Goal: Task Accomplishment & Management: Use online tool/utility

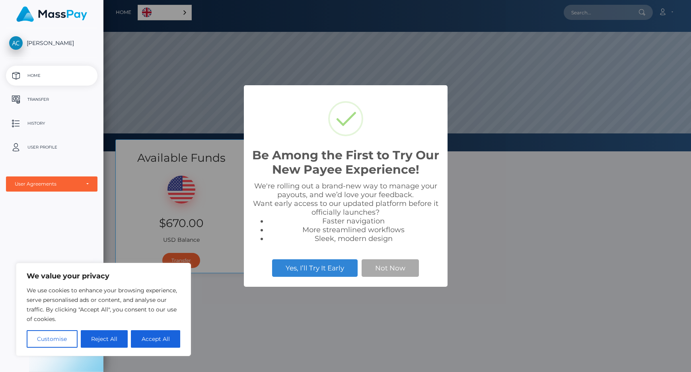
scroll to position [151, 588]
click at [64, 339] on button "Customise" at bounding box center [52, 339] width 51 height 18
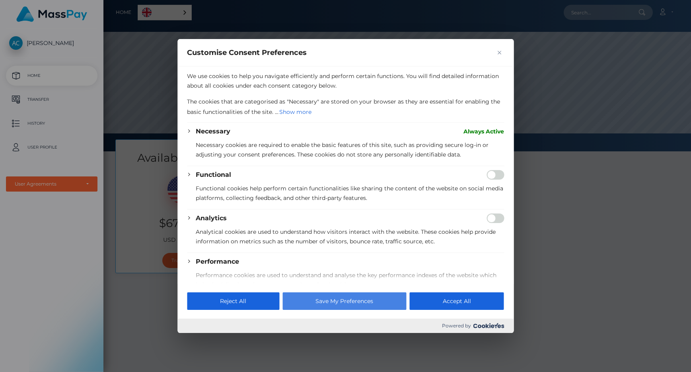
click at [321, 303] on button "Save My Preferences" at bounding box center [344, 301] width 124 height 18
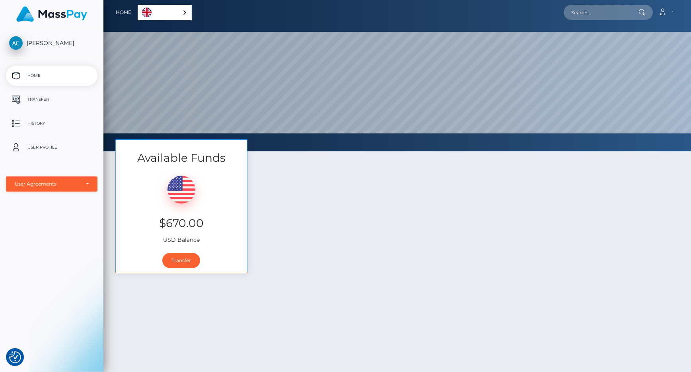
click at [34, 123] on p "History" at bounding box center [51, 123] width 85 height 12
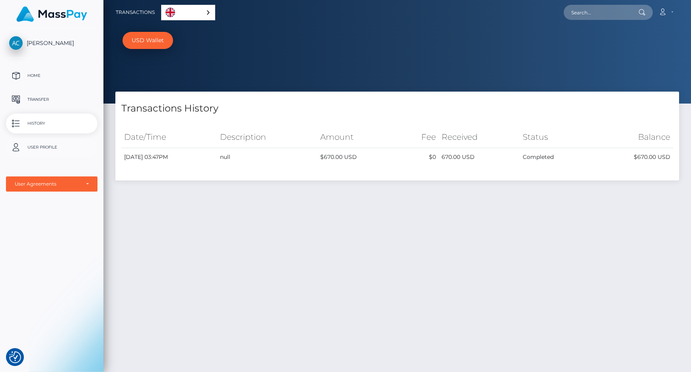
click at [43, 147] on p "User Profile" at bounding box center [51, 147] width 85 height 12
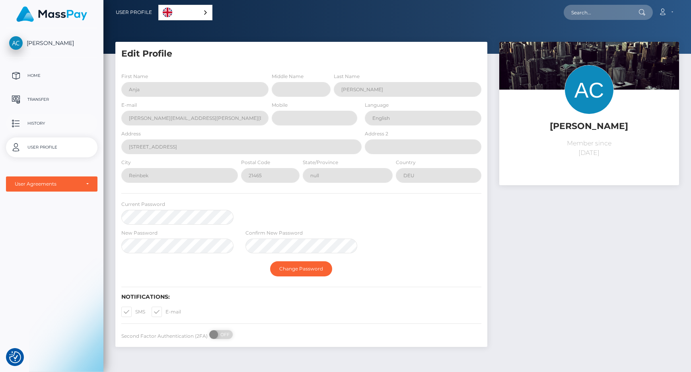
click at [43, 125] on p "History" at bounding box center [51, 123] width 85 height 12
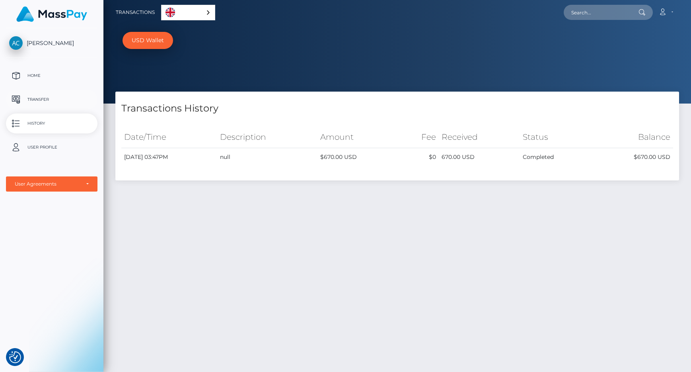
click at [40, 100] on p "Transfer" at bounding box center [51, 99] width 85 height 12
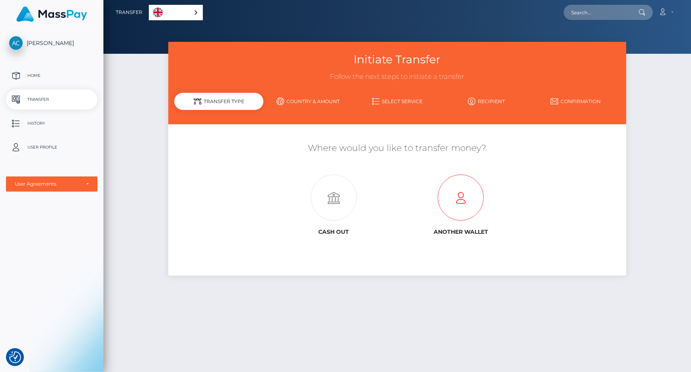
click at [465, 199] on icon at bounding box center [460, 198] width 127 height 46
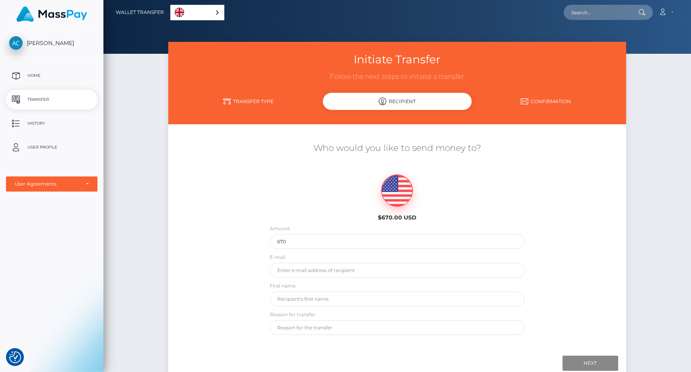
click at [39, 102] on p "Transfer" at bounding box center [51, 99] width 85 height 12
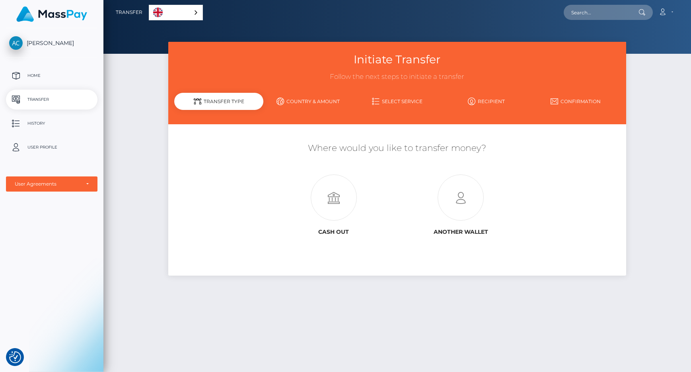
click at [312, 100] on link "Country & Amount" at bounding box center [307, 101] width 89 height 14
click at [400, 102] on link "Select Service" at bounding box center [396, 101] width 89 height 14
click at [483, 103] on link "Recipient" at bounding box center [486, 101] width 89 height 14
click at [329, 203] on icon at bounding box center [333, 198] width 127 height 46
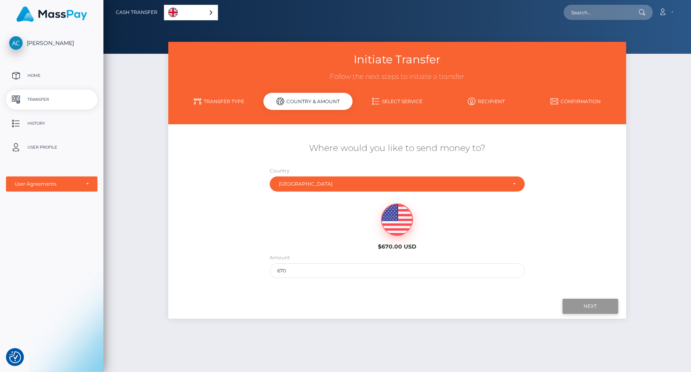
click at [578, 304] on input "Next" at bounding box center [591, 305] width 56 height 15
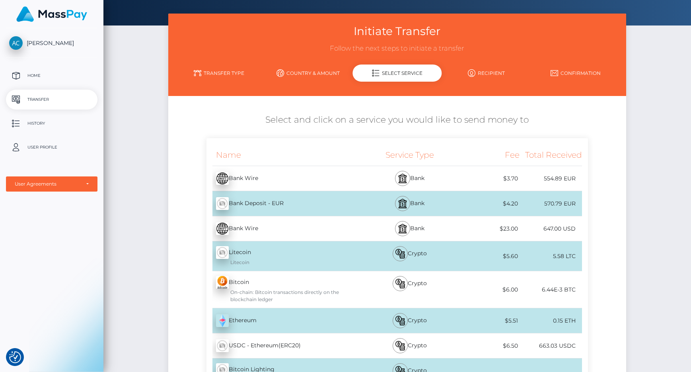
scroll to position [28, 0]
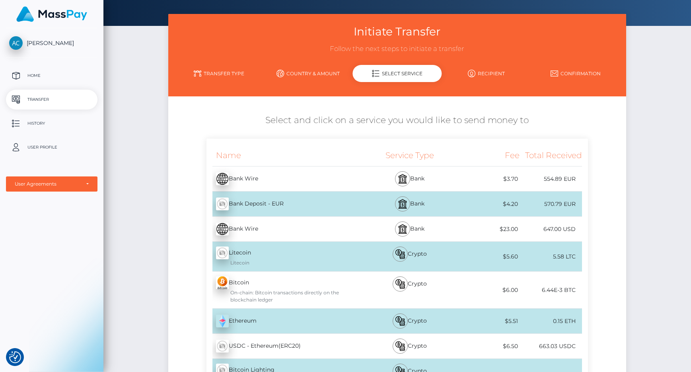
click at [280, 202] on div "Bank Deposit - EUR - EUR" at bounding box center [284, 204] width 156 height 22
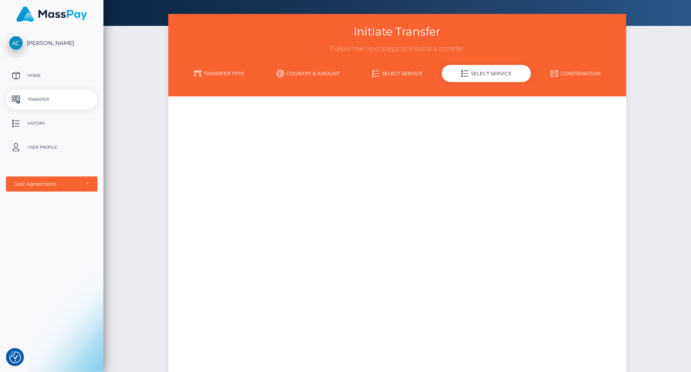
scroll to position [0, 0]
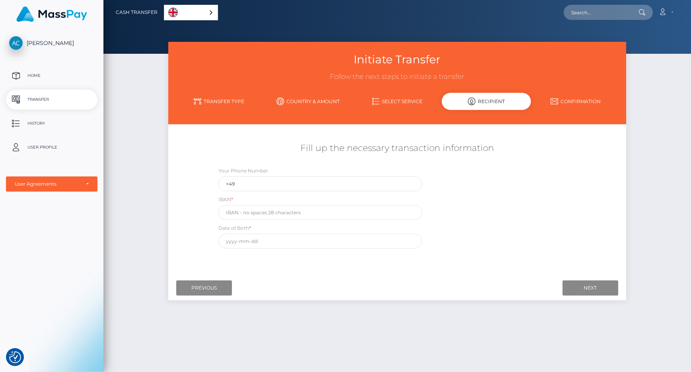
click at [190, 16] on link "English" at bounding box center [190, 12] width 53 height 15
click at [202, 15] on link "English" at bounding box center [192, 12] width 56 height 15
click at [279, 185] on input "+49" at bounding box center [320, 183] width 204 height 15
type input "+491716913617"
click at [282, 207] on input "text" at bounding box center [320, 212] width 204 height 15
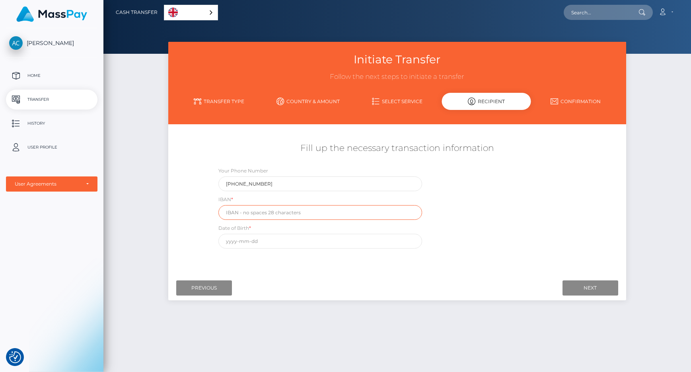
click at [231, 210] on input "text" at bounding box center [320, 212] width 204 height 15
paste input "DE71 2004 1155 0828 6163 00"
type input "DE71 2004 1155 0828 6163 00"
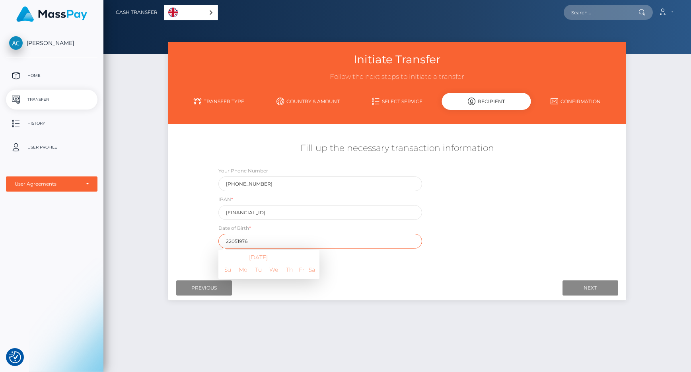
type input "22051976"
click at [385, 260] on div "Where would you like to send money to? Country Abkhazia Afghanistan Albania Alg…" at bounding box center [397, 200] width 446 height 141
click at [232, 240] on input "text" at bounding box center [320, 241] width 204 height 15
type input "1976-05-22"
click at [407, 272] on div "Where would you like to send money to? Country Abkhazia Afghanistan Albania Alg…" at bounding box center [397, 199] width 458 height 151
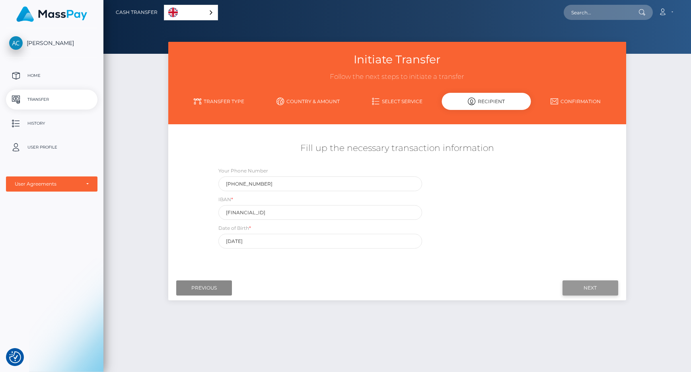
click at [578, 285] on input "Next" at bounding box center [591, 287] width 56 height 15
click at [366, 214] on input "DE71 2004 1155 0828 6163 00" at bounding box center [320, 212] width 204 height 15
click at [574, 286] on input "Next" at bounding box center [591, 287] width 56 height 15
click at [269, 179] on input "+491716913617" at bounding box center [320, 183] width 204 height 15
drag, startPoint x: 266, startPoint y: 182, endPoint x: 172, endPoint y: 184, distance: 93.9
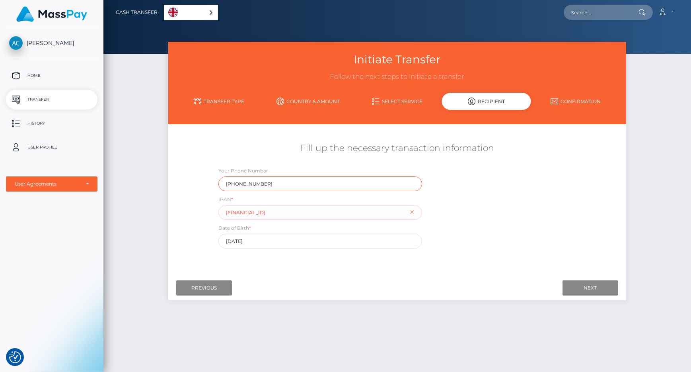
click at [174, 183] on div "Fill up the necessary transaction information Your Phone Number +491716913617 I…" at bounding box center [397, 195] width 458 height 114
click at [259, 210] on input "DE71 2004 1155 0828 6163 00" at bounding box center [320, 212] width 204 height 15
drag, startPoint x: 301, startPoint y: 209, endPoint x: 197, endPoint y: 209, distance: 103.8
click at [197, 209] on div "Fill up the necessary transaction information Your Phone Number IBAN * DE71 200…" at bounding box center [397, 195] width 458 height 114
type input "DE71200411550828616300"
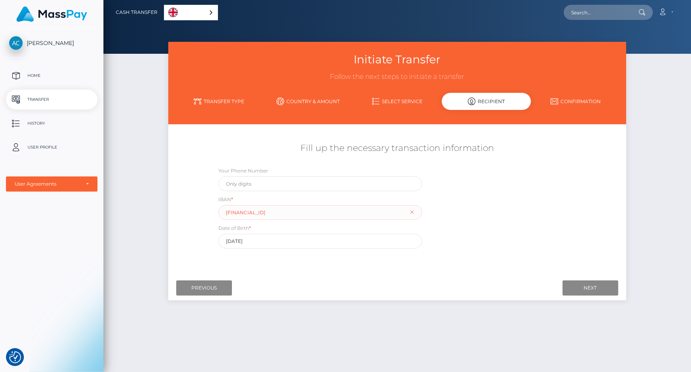
click at [514, 221] on div "Your Phone Number IBAN * DE71200411550828616300 Date of Birth * 1976-05-22" at bounding box center [397, 209] width 382 height 86
click at [476, 241] on div "Your Phone Number IBAN * DE71200411550828616300 Date of Birth * 1976-05-22" at bounding box center [397, 209] width 382 height 86
click at [578, 288] on input "Next" at bounding box center [591, 287] width 56 height 15
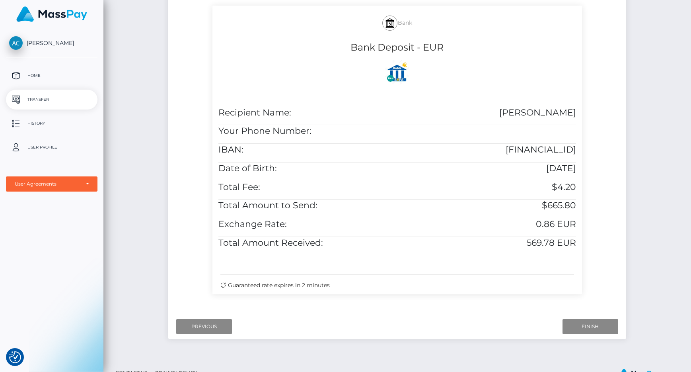
scroll to position [166, 0]
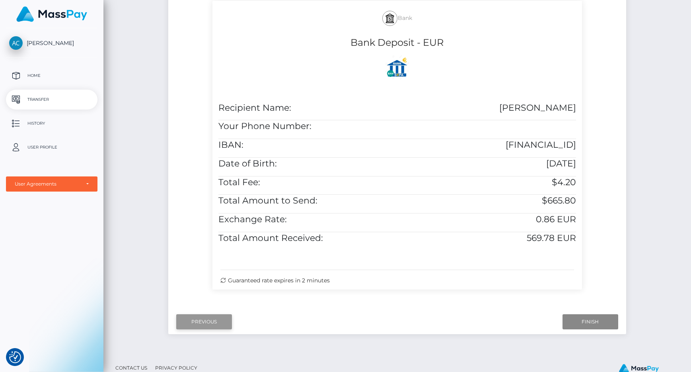
click at [208, 321] on input "Previous" at bounding box center [204, 321] width 56 height 15
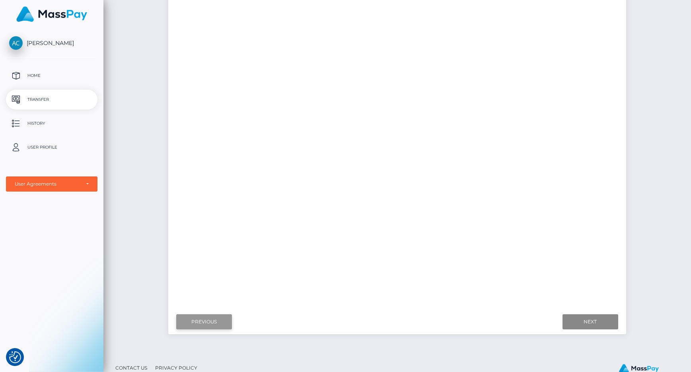
scroll to position [31, 0]
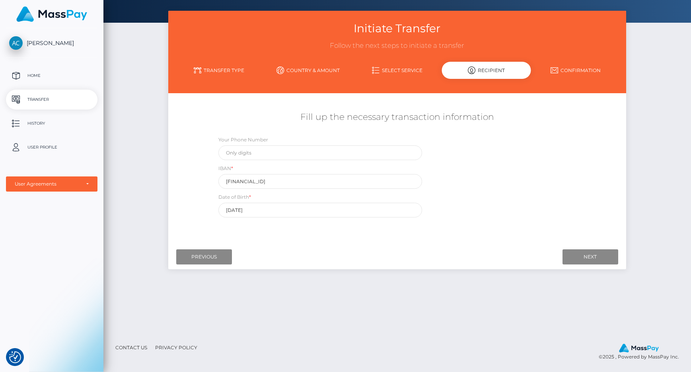
click at [399, 69] on link "Select Service" at bounding box center [396, 70] width 89 height 14
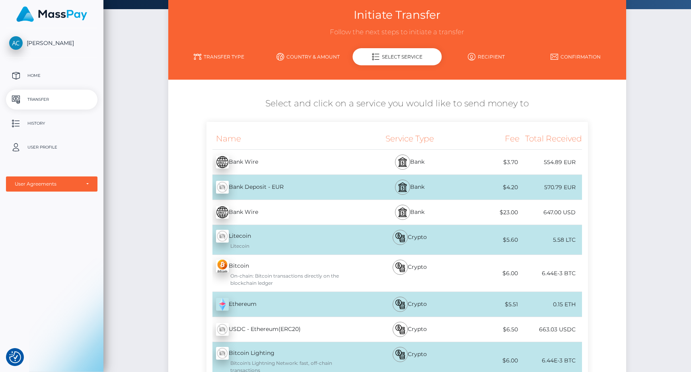
scroll to position [44, 0]
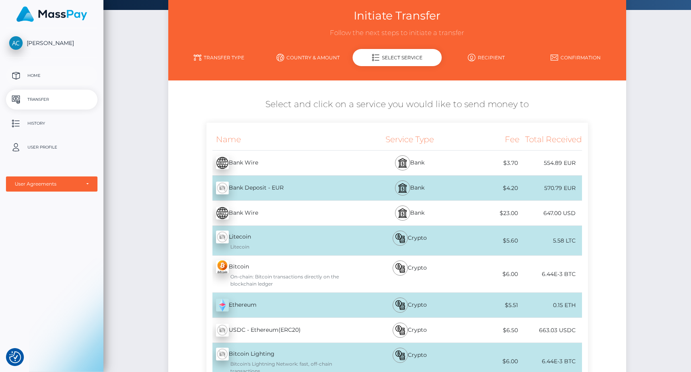
click at [30, 76] on p "Home" at bounding box center [51, 76] width 85 height 12
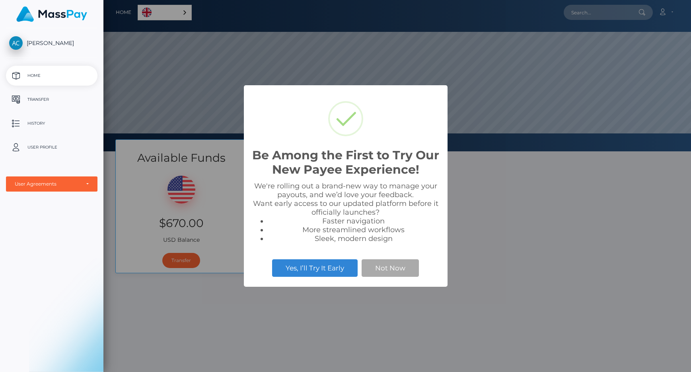
scroll to position [151, 588]
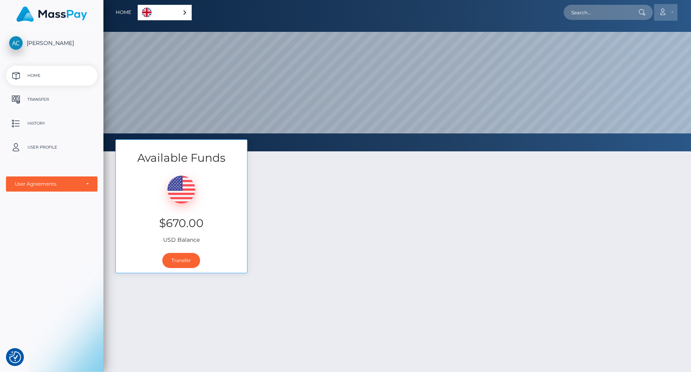
click at [665, 14] on icon at bounding box center [662, 12] width 8 height 6
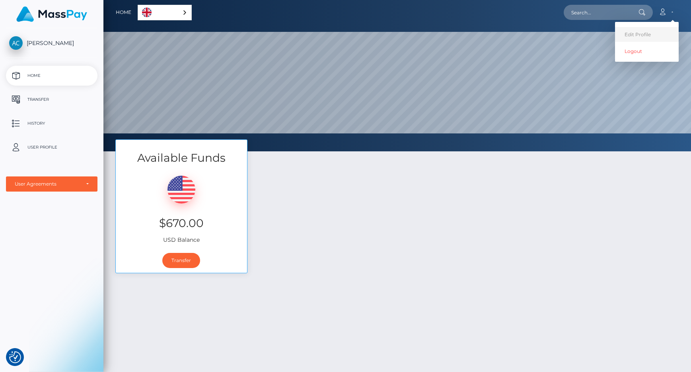
click at [645, 32] on link "Edit Profile" at bounding box center [647, 34] width 64 height 15
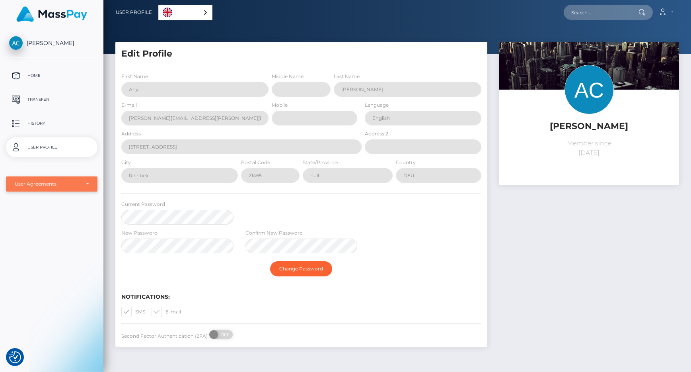
click at [89, 182] on div "User Agreements" at bounding box center [52, 183] width 92 height 15
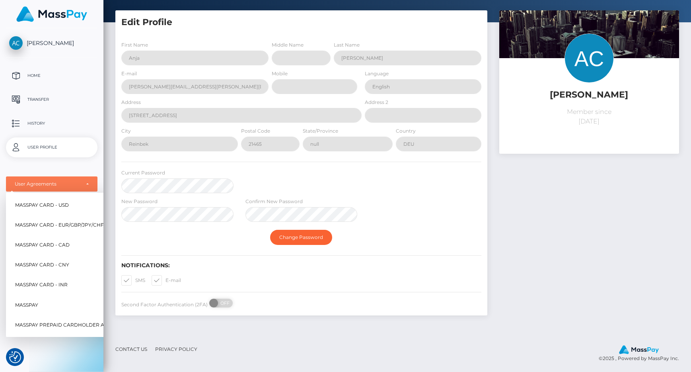
scroll to position [31, 0]
click at [45, 225] on span "MassPay Card - EUR/GBP/JPY/CHF/AUD" at bounding box center [65, 225] width 101 height 10
select select "2"
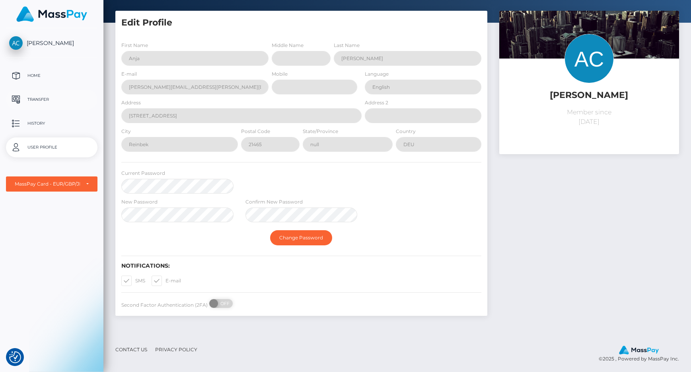
click at [33, 97] on p "Transfer" at bounding box center [51, 99] width 85 height 12
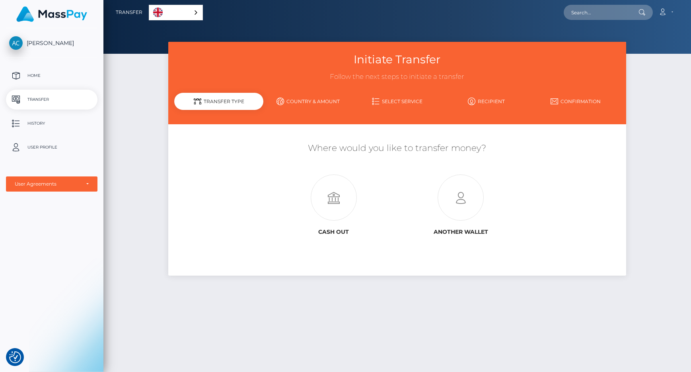
click at [165, 18] on link "English" at bounding box center [175, 12] width 53 height 15
click at [171, 16] on link "English" at bounding box center [177, 12] width 56 height 15
click at [457, 203] on icon at bounding box center [460, 198] width 127 height 46
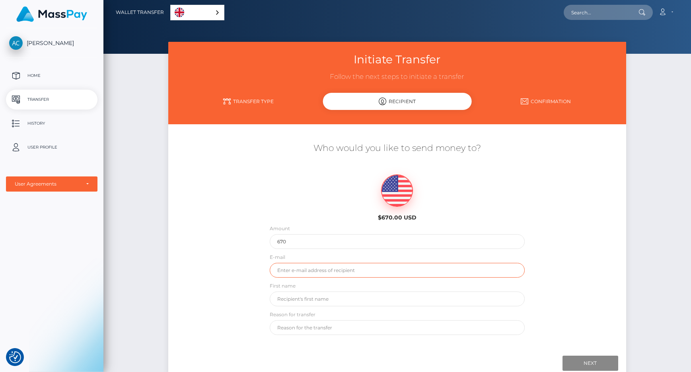
type input "[PERSON_NAME][EMAIL_ADDRESS][PERSON_NAME][DOMAIN_NAME]"
type input "Andre"
click at [289, 325] on input "text" at bounding box center [397, 327] width 255 height 15
type input "paypal"
click at [573, 358] on input "Next" at bounding box center [591, 362] width 56 height 15
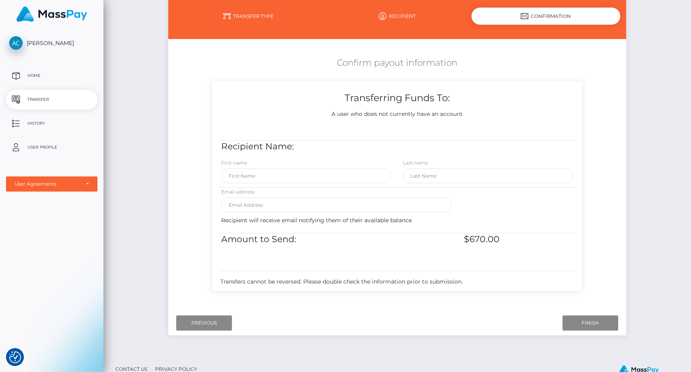
scroll to position [90, 0]
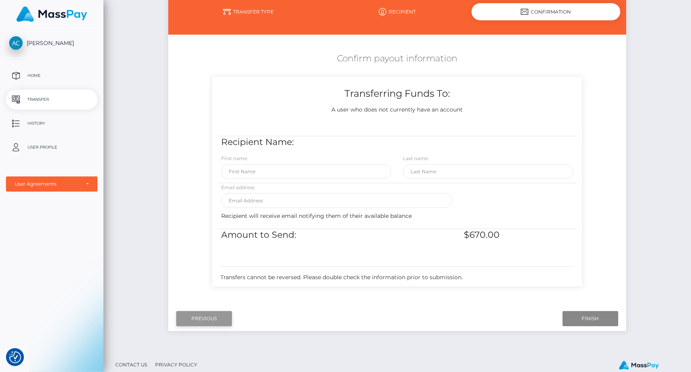
click at [216, 318] on input "Previous" at bounding box center [204, 318] width 56 height 15
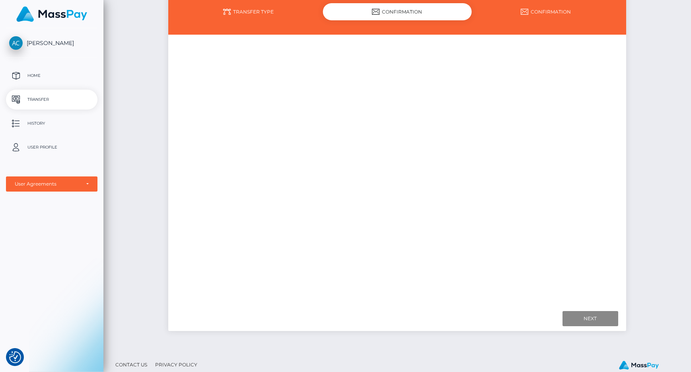
scroll to position [59, 0]
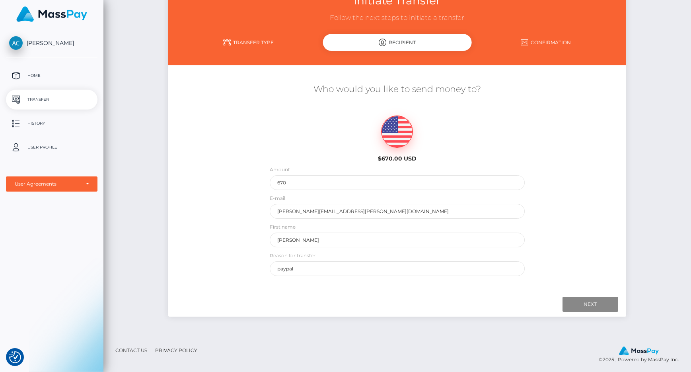
click at [246, 41] on link "Transfer Type" at bounding box center [248, 42] width 149 height 14
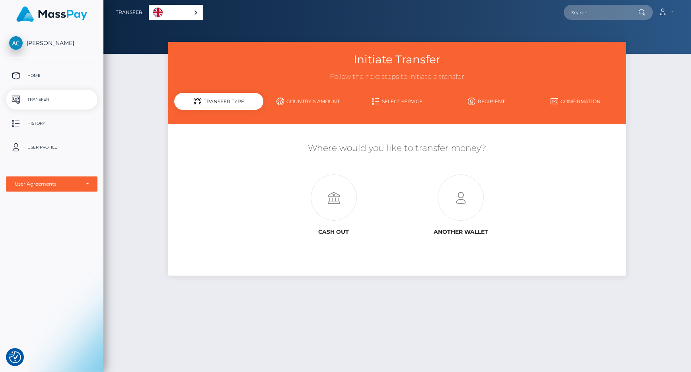
click at [35, 46] on span "[PERSON_NAME]" at bounding box center [52, 42] width 92 height 7
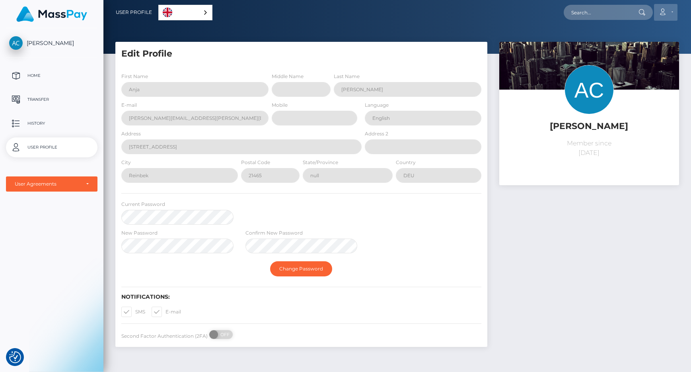
click at [663, 12] on icon at bounding box center [662, 12] width 8 height 6
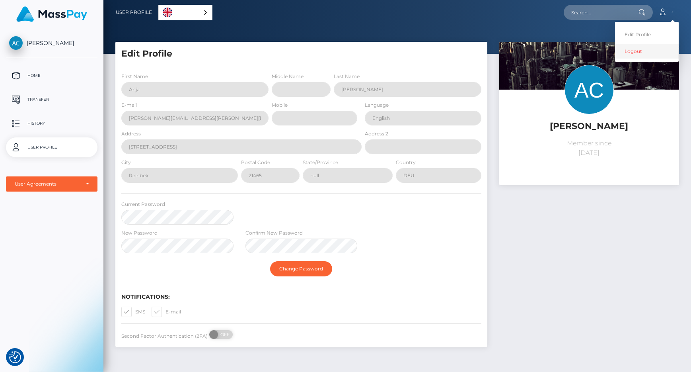
click at [644, 50] on link "Logout" at bounding box center [647, 51] width 64 height 15
